Goal: Information Seeking & Learning: Learn about a topic

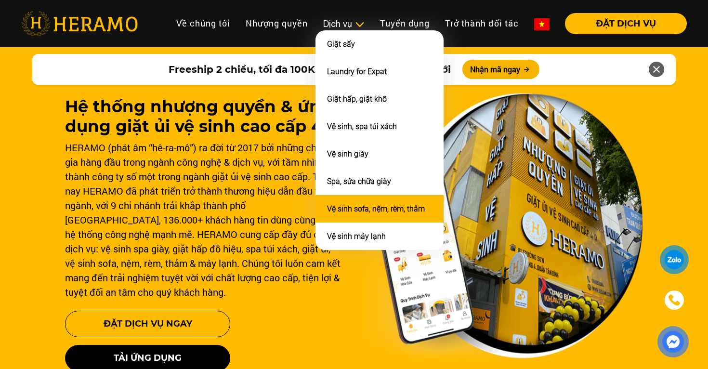
click at [365, 204] on link "Vệ sinh sofa, nệm, rèm, thảm" at bounding box center [376, 208] width 98 height 9
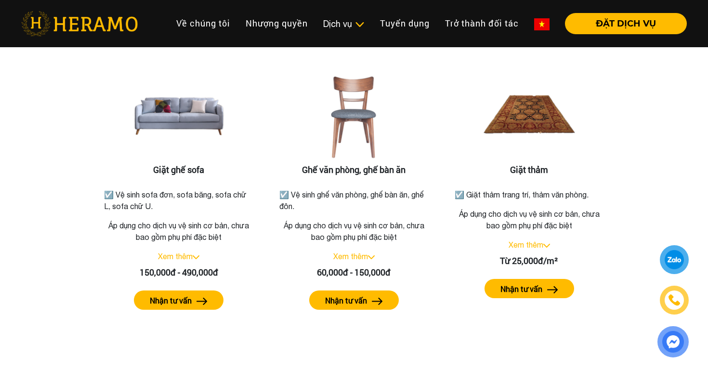
scroll to position [1249, 0]
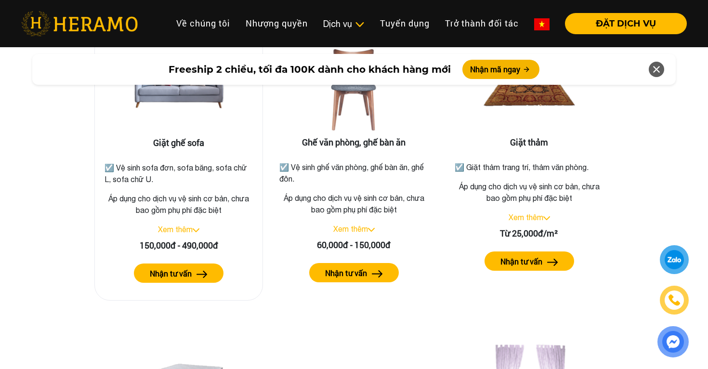
click at [193, 263] on button "Nhận tư vấn" at bounding box center [179, 272] width 90 height 19
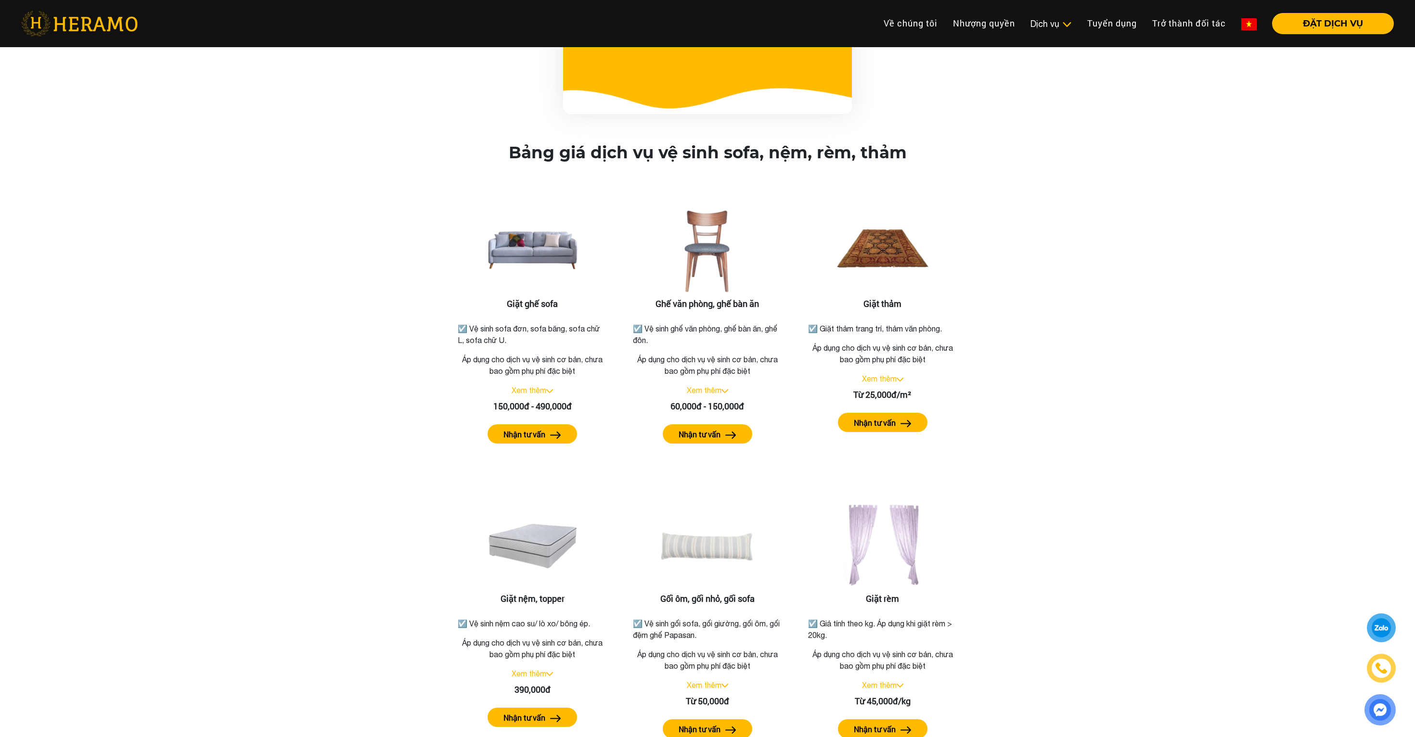
scroll to position [1086, 0]
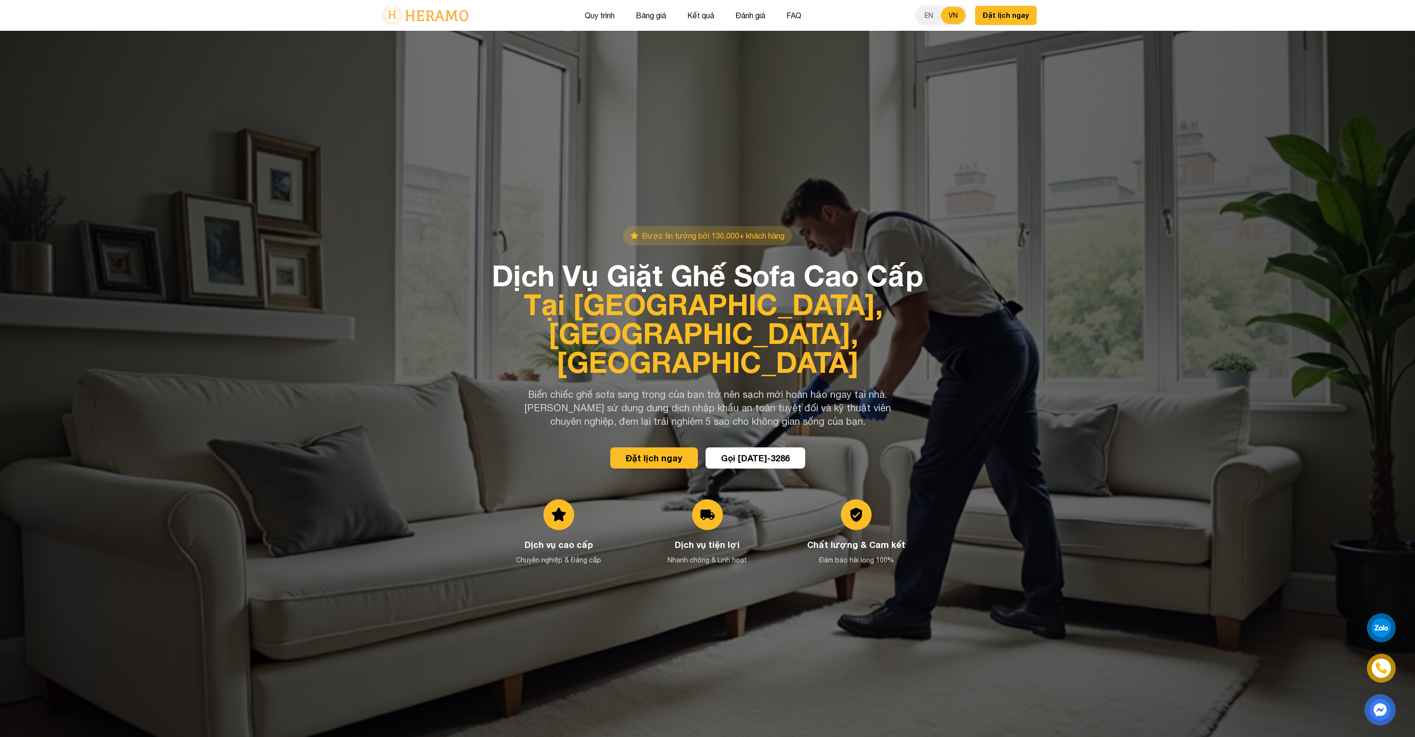
click at [1104, 371] on div at bounding box center [707, 399] width 1415 height 737
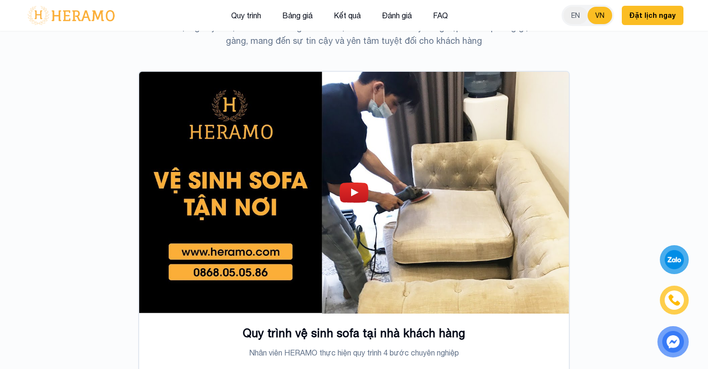
scroll to position [3030, 0]
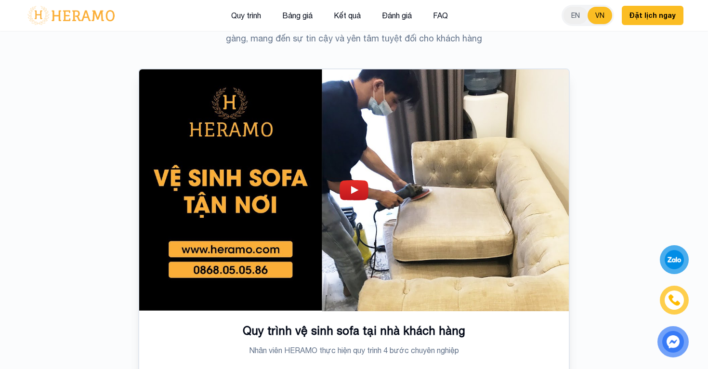
click at [350, 180] on img at bounding box center [353, 190] width 29 height 20
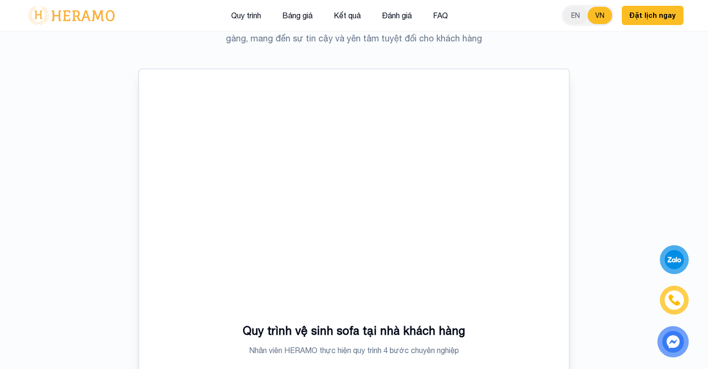
click at [583, 138] on div "Quy trình vệ sinh sofa tại nhà khách hàng Nhân viên HERAMO thực hiện quy trình …" at bounding box center [354, 331] width 659 height 527
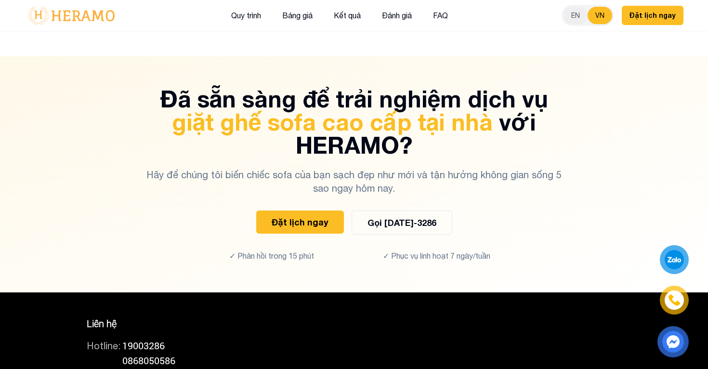
scroll to position [6689, 0]
